Goal: Task Accomplishment & Management: Manage account settings

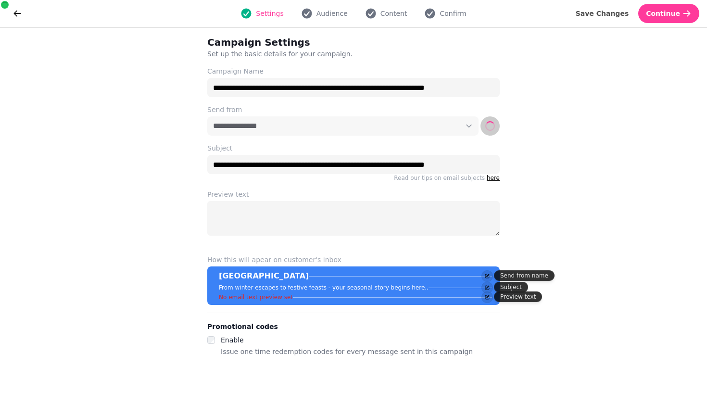
select select "**********"
click at [383, 13] on span "Content" at bounding box center [394, 14] width 27 height 10
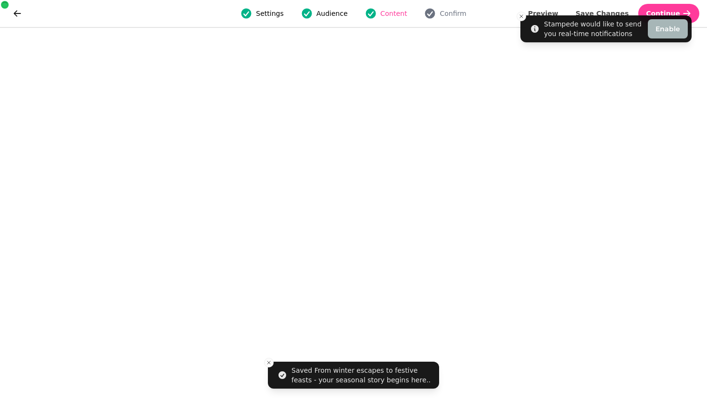
click at [446, 20] on div "Settings Audience Content Confirm" at bounding box center [354, 13] width 644 height 19
click at [445, 14] on span "Confirm" at bounding box center [453, 14] width 26 height 10
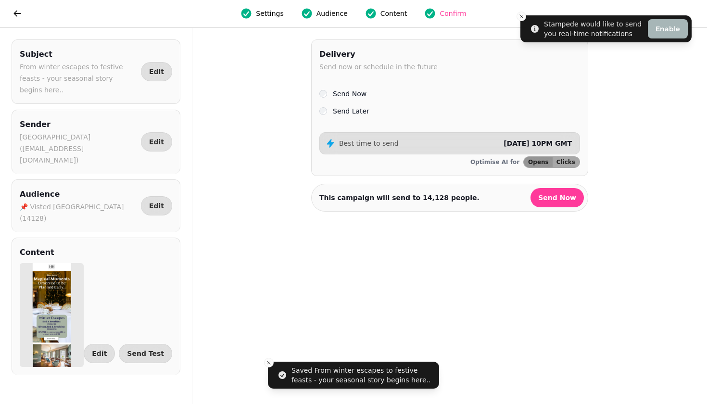
click at [344, 112] on label "Send Later" at bounding box center [351, 111] width 37 height 12
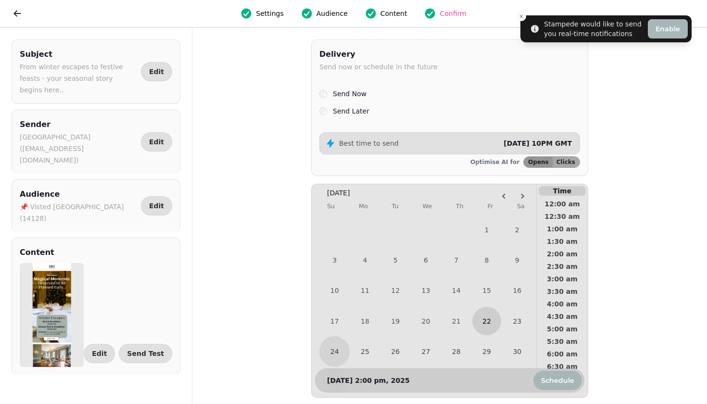
click at [486, 319] on button "22" at bounding box center [486, 321] width 28 height 28
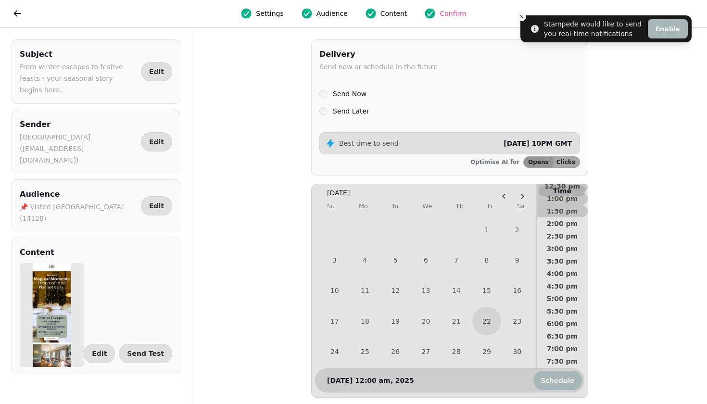
scroll to position [339, 0]
click at [560, 322] on span "6:00 pm" at bounding box center [563, 321] width 36 height 7
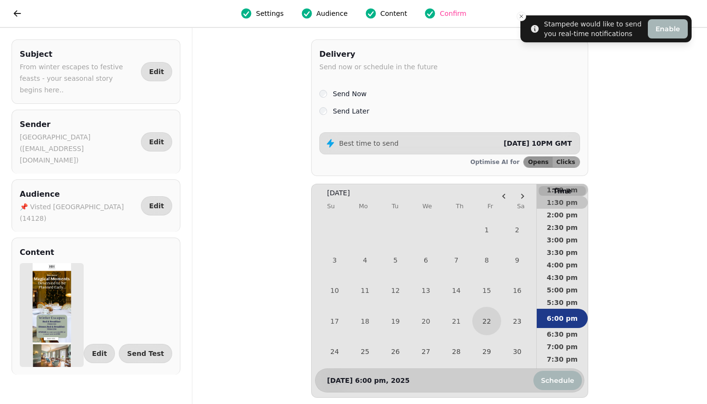
click at [529, 143] on span "[DATE] 10PM GMT" at bounding box center [538, 144] width 68 height 8
click at [485, 324] on button "22" at bounding box center [486, 321] width 28 height 28
click at [560, 381] on span "Schedule" at bounding box center [557, 380] width 33 height 7
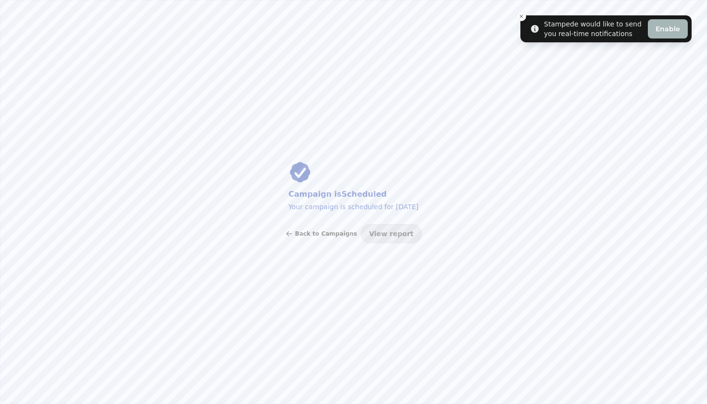
click at [321, 234] on span "Back to Campaigns" at bounding box center [326, 234] width 62 height 6
